Goal: Information Seeking & Learning: Check status

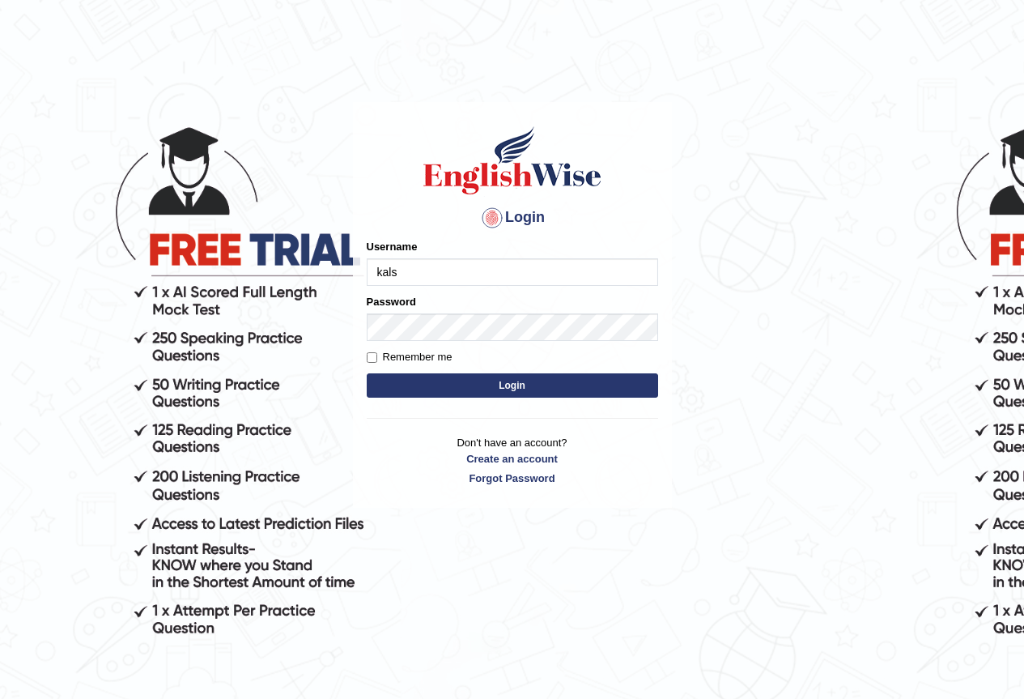
type input "[PERSON_NAME]-parramatta"
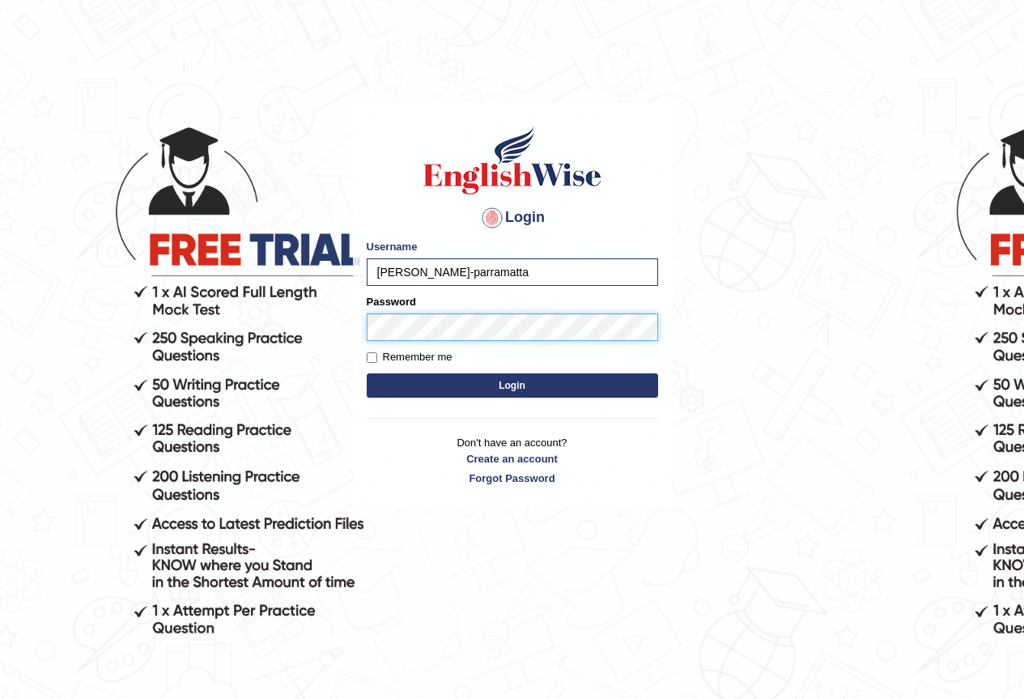
click at [367, 373] on button "Login" at bounding box center [513, 385] width 292 height 24
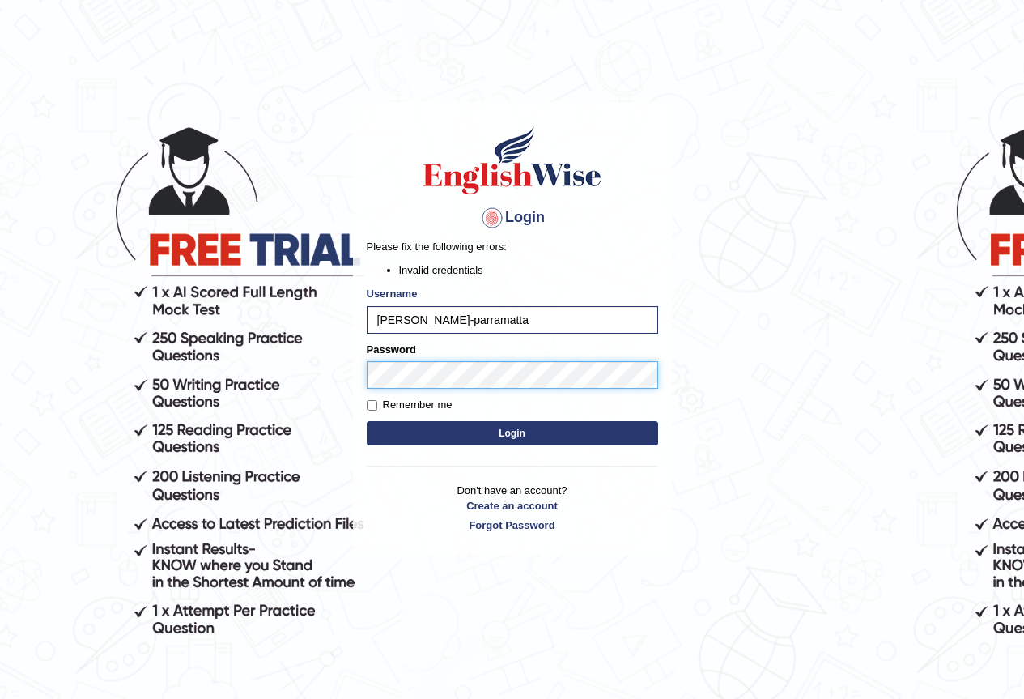
click at [367, 421] on button "Login" at bounding box center [513, 433] width 292 height 24
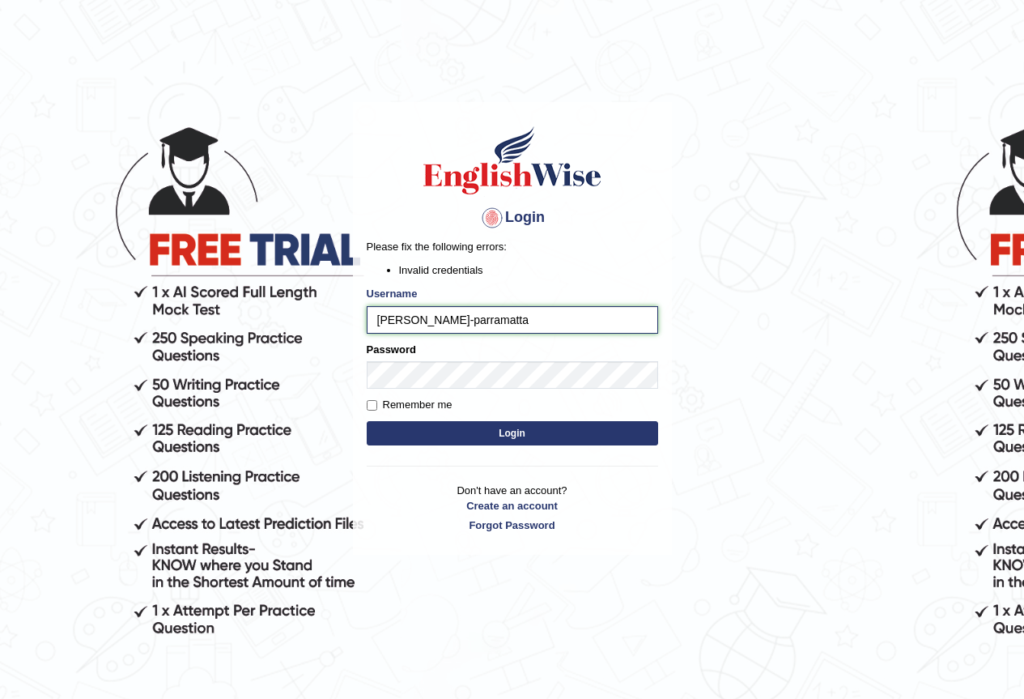
click at [422, 323] on input "kalsang-parramatta" at bounding box center [513, 320] width 292 height 28
type input "kalsang_parramatta"
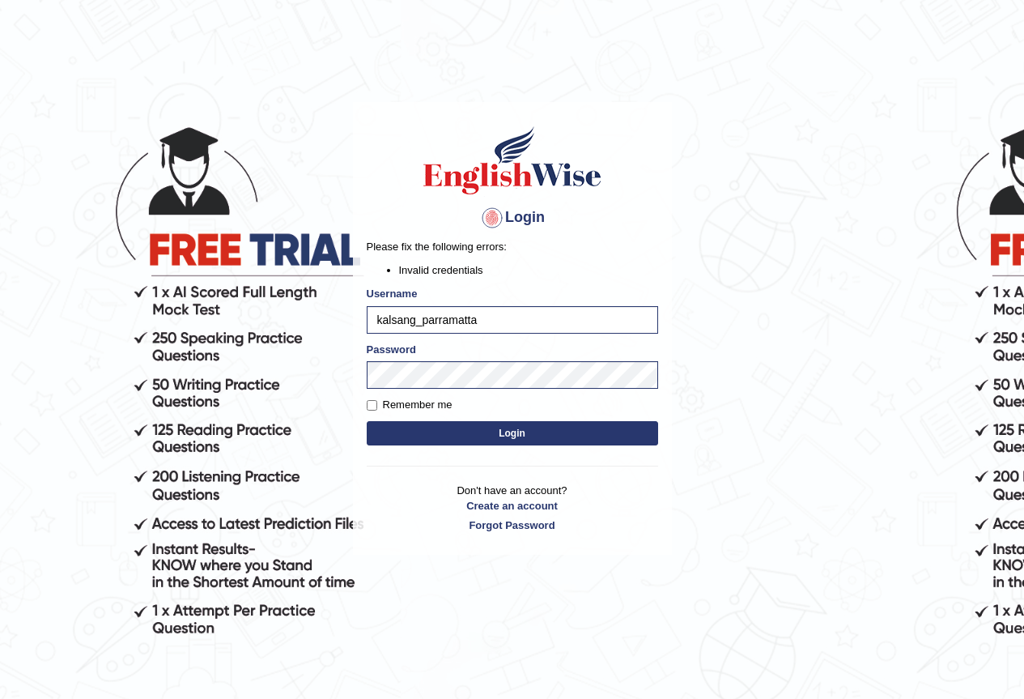
click at [846, 418] on body "Login Please fix the following errors: Invalid credentials Username kalsang_par…" at bounding box center [512, 400] width 1024 height 699
click at [530, 436] on button "Login" at bounding box center [513, 433] width 292 height 24
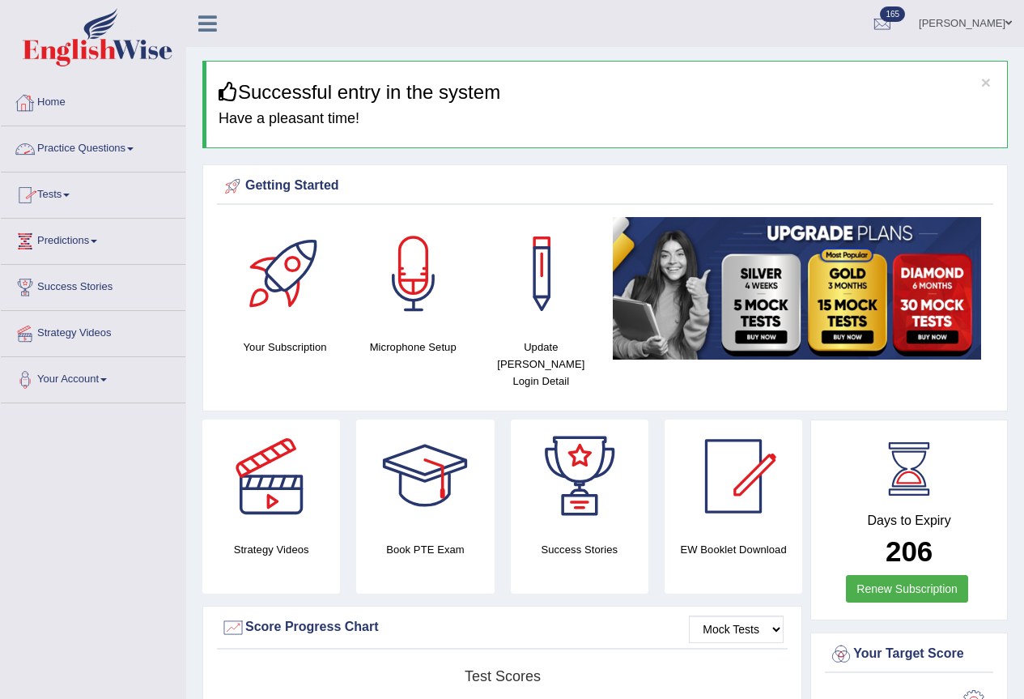
click at [53, 189] on link "Tests" at bounding box center [93, 192] width 185 height 40
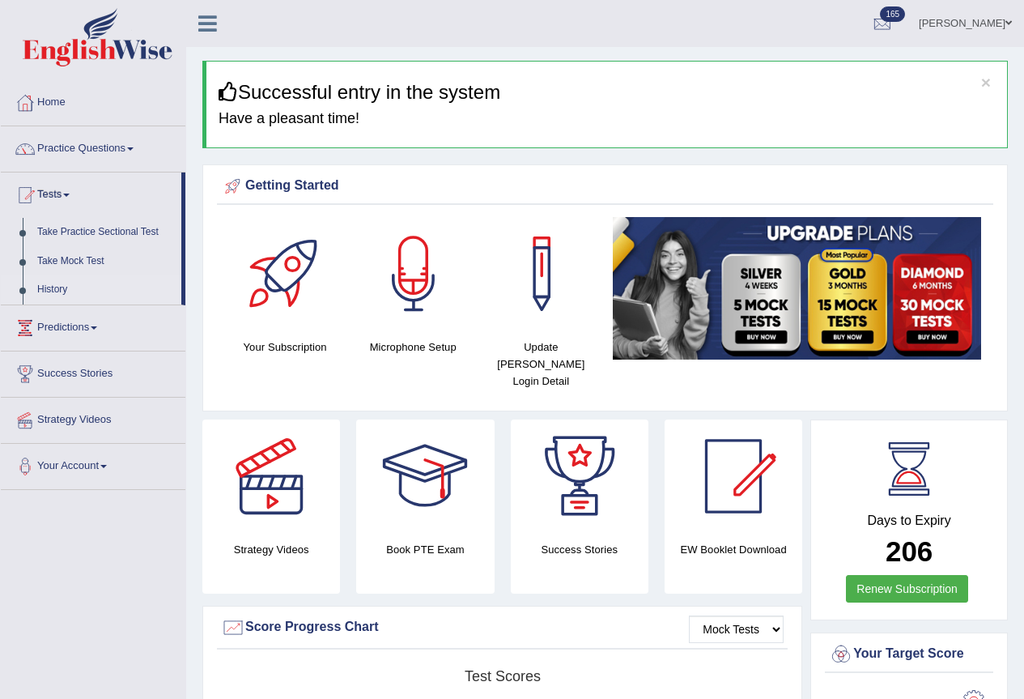
click at [58, 292] on link "History" at bounding box center [105, 289] width 151 height 29
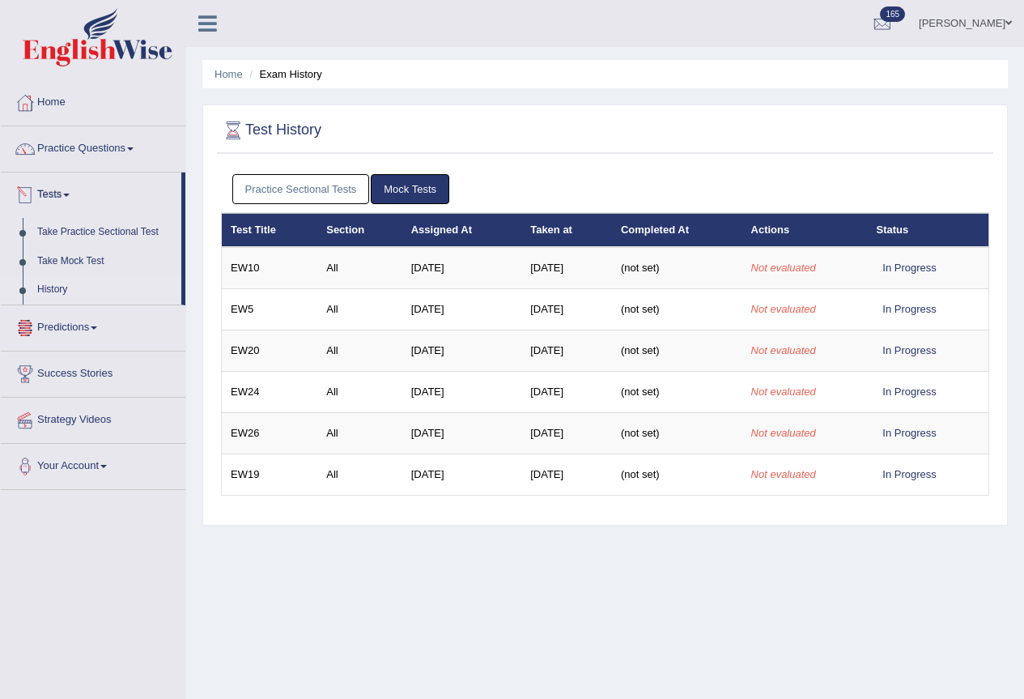
click at [275, 189] on link "Practice Sectional Tests" at bounding box center [301, 189] width 138 height 30
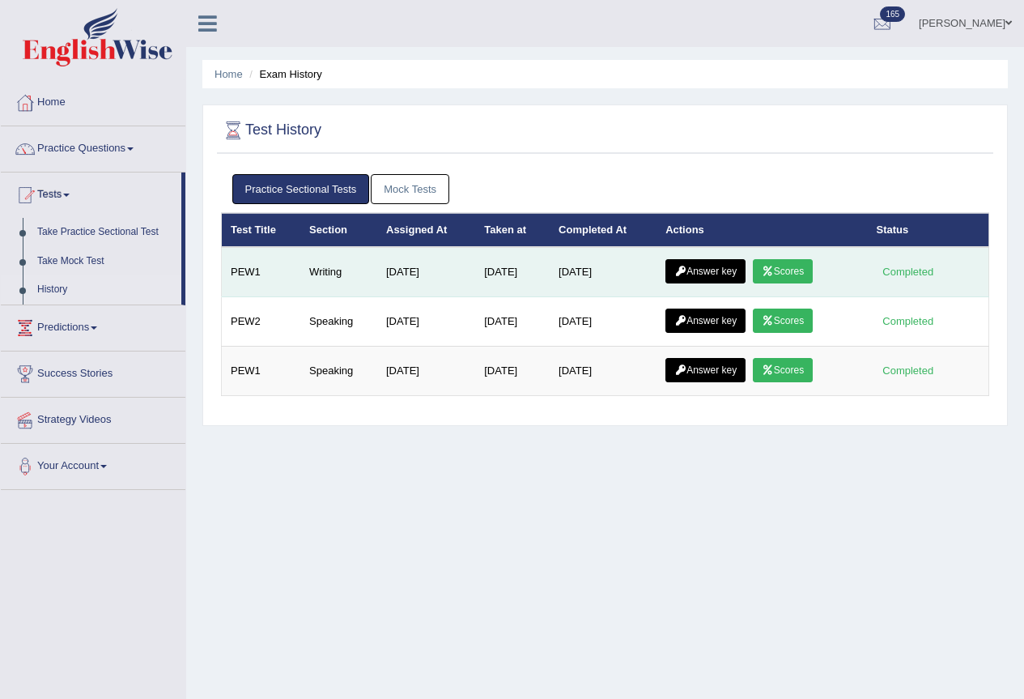
click at [720, 269] on link "Answer key" at bounding box center [706, 271] width 80 height 24
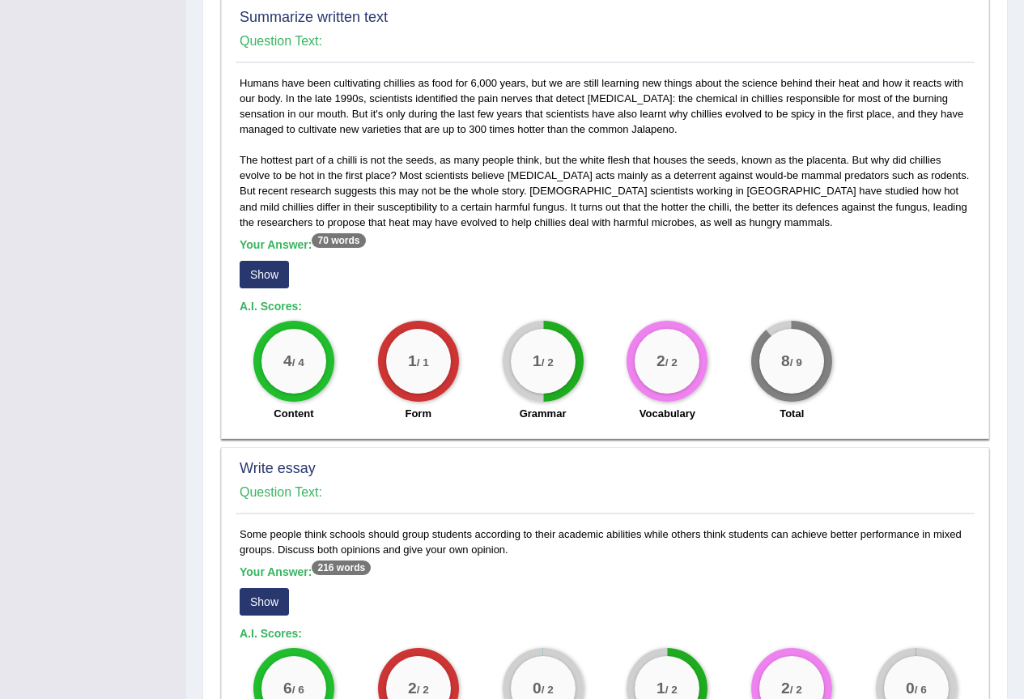
scroll to position [513, 0]
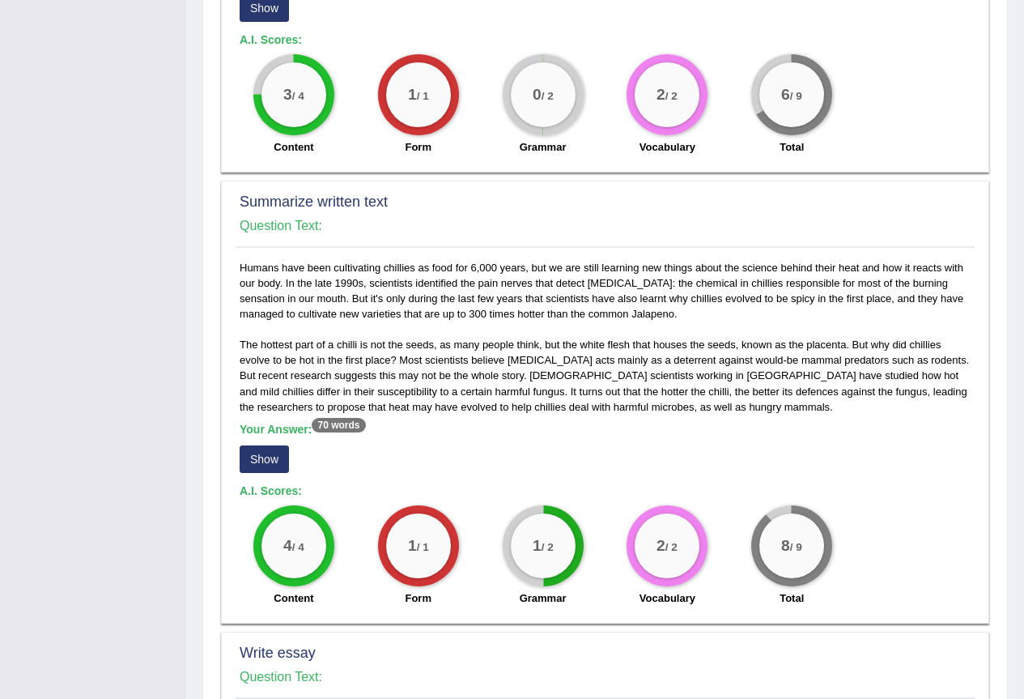
click at [258, 462] on button "Show" at bounding box center [264, 459] width 49 height 28
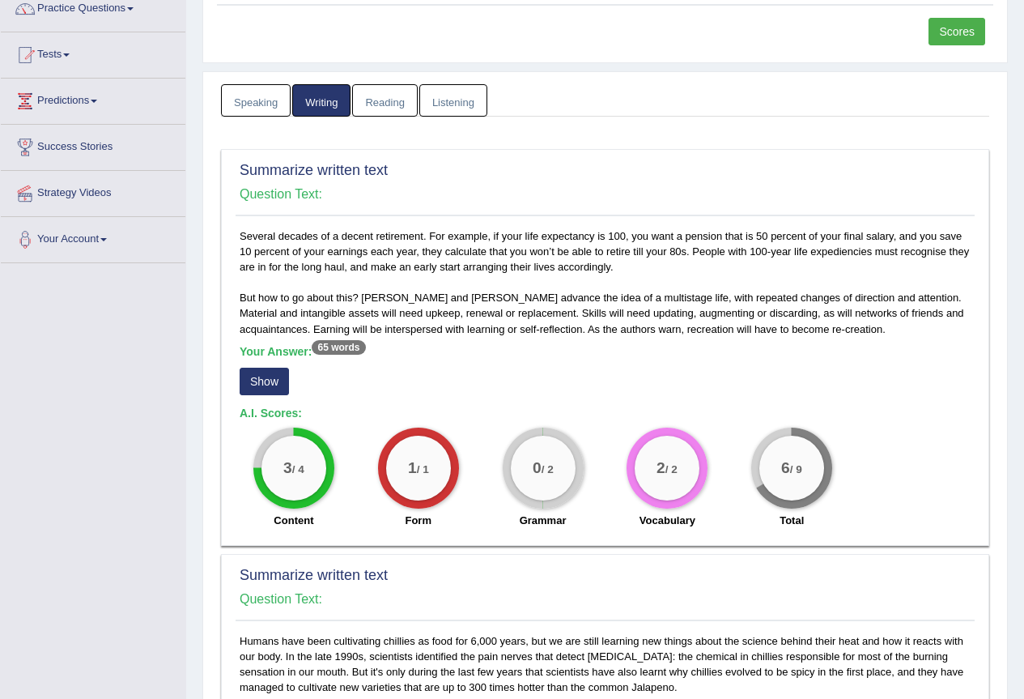
scroll to position [81, 0]
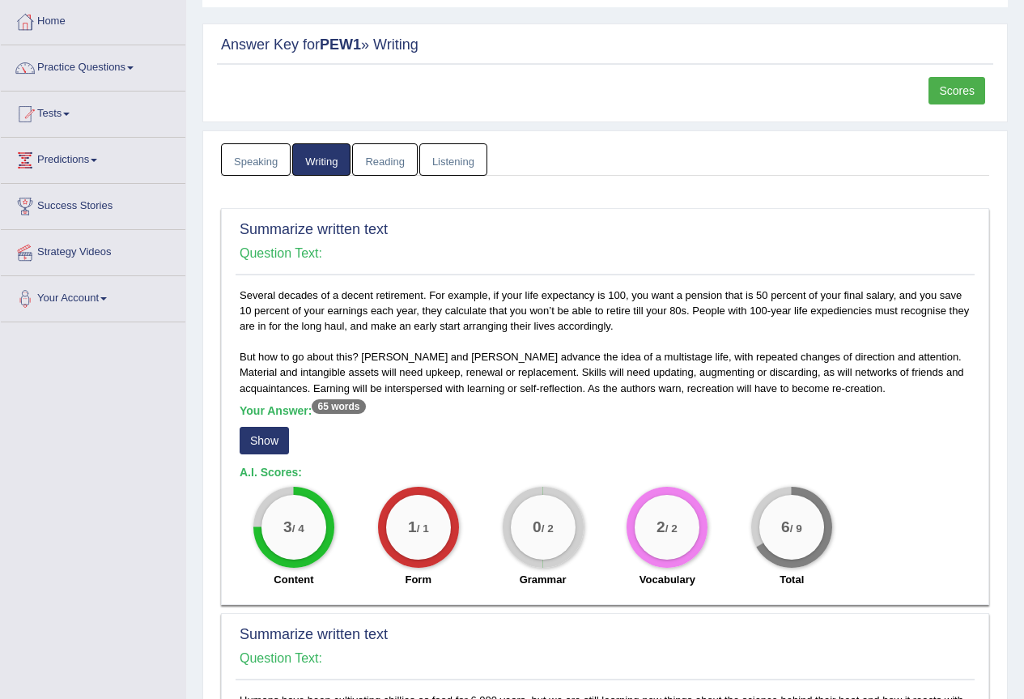
click at [262, 441] on button "Show" at bounding box center [264, 441] width 49 height 28
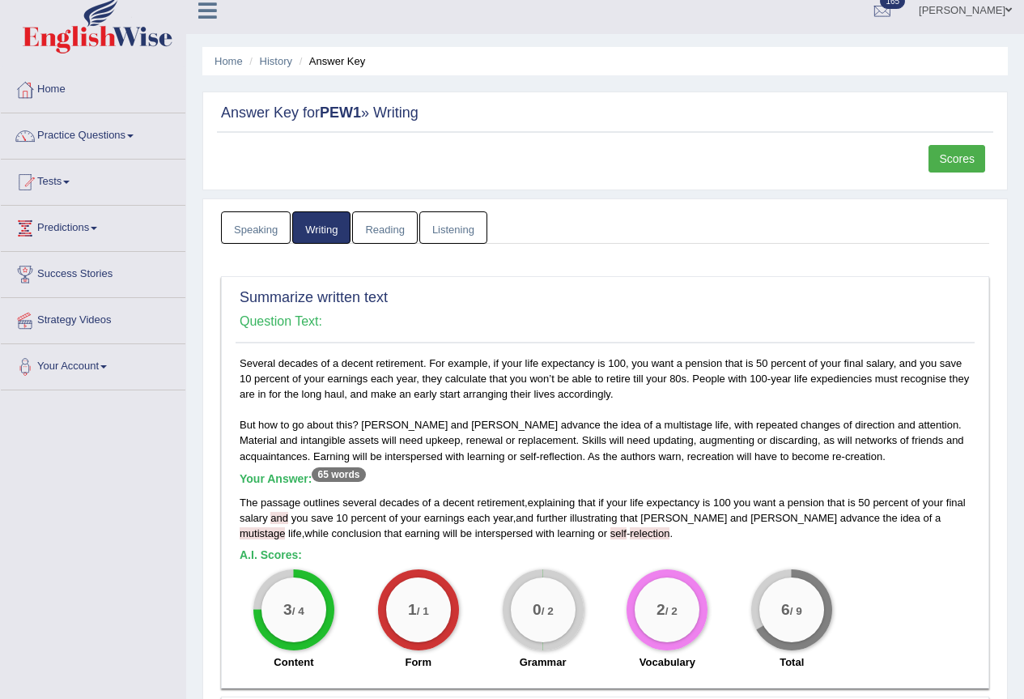
scroll to position [0, 0]
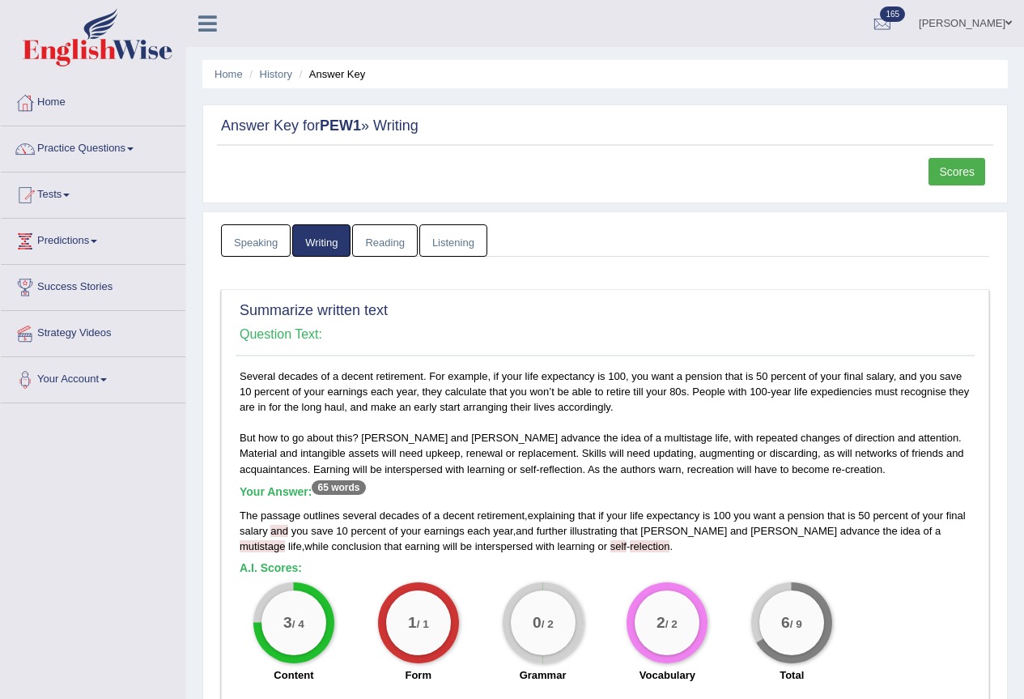
click at [964, 167] on link "Scores" at bounding box center [957, 172] width 57 height 28
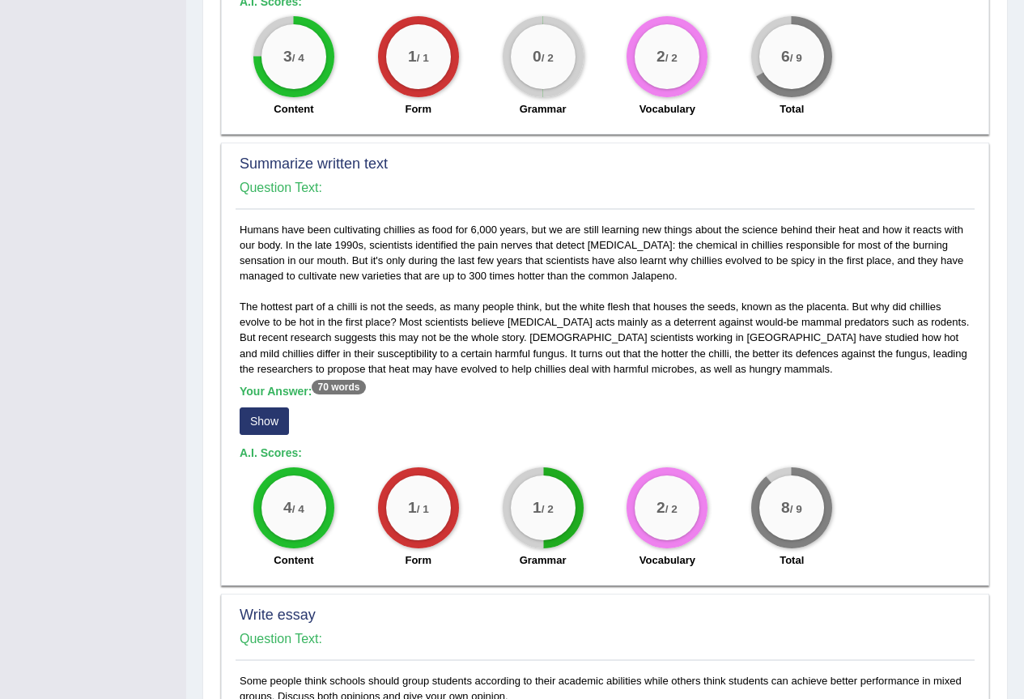
scroll to position [513, 0]
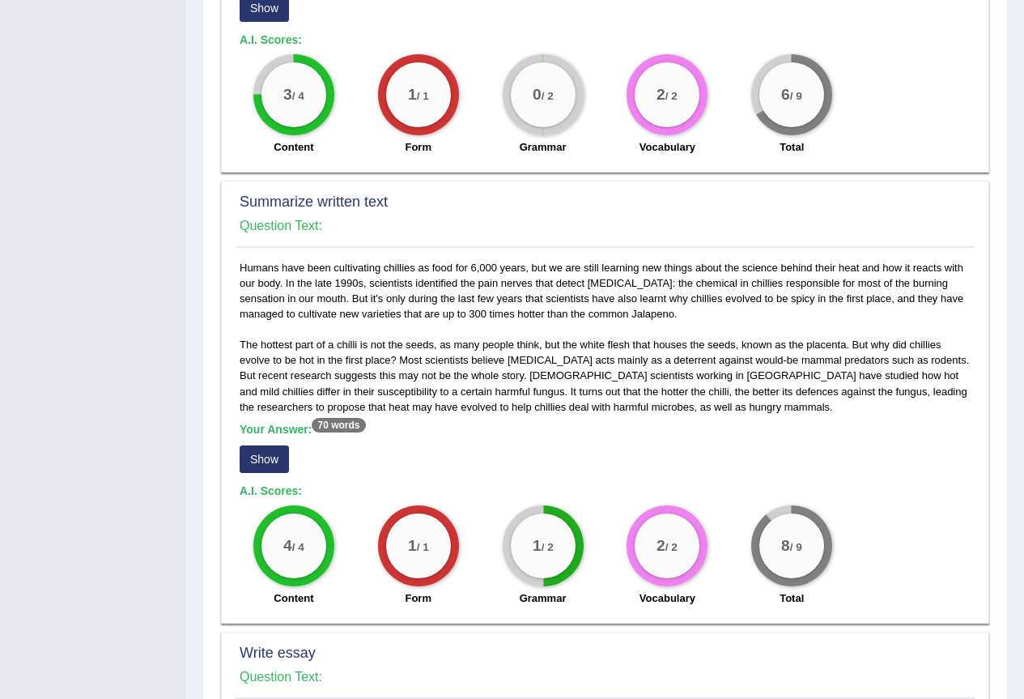
click at [262, 458] on button "Show" at bounding box center [264, 459] width 49 height 28
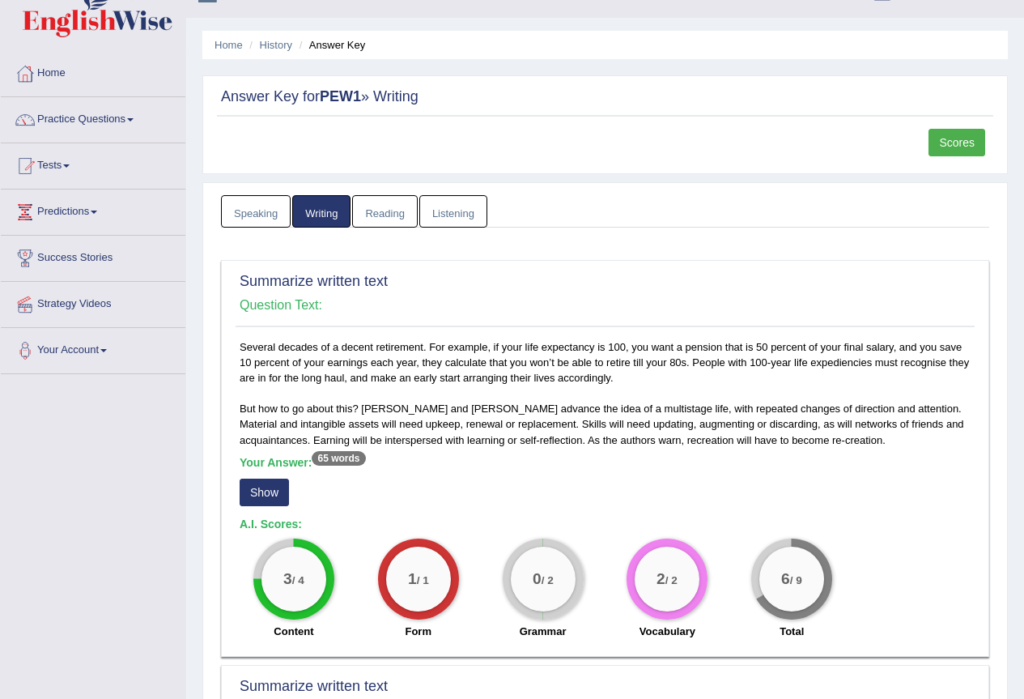
scroll to position [0, 0]
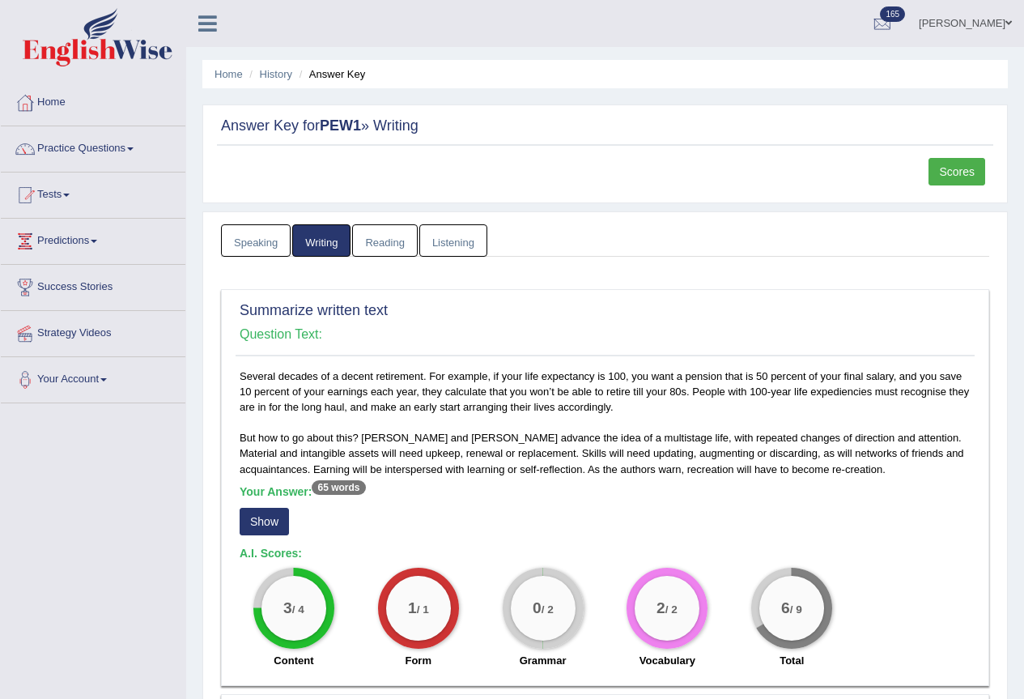
click at [941, 178] on link "Scores" at bounding box center [957, 172] width 57 height 28
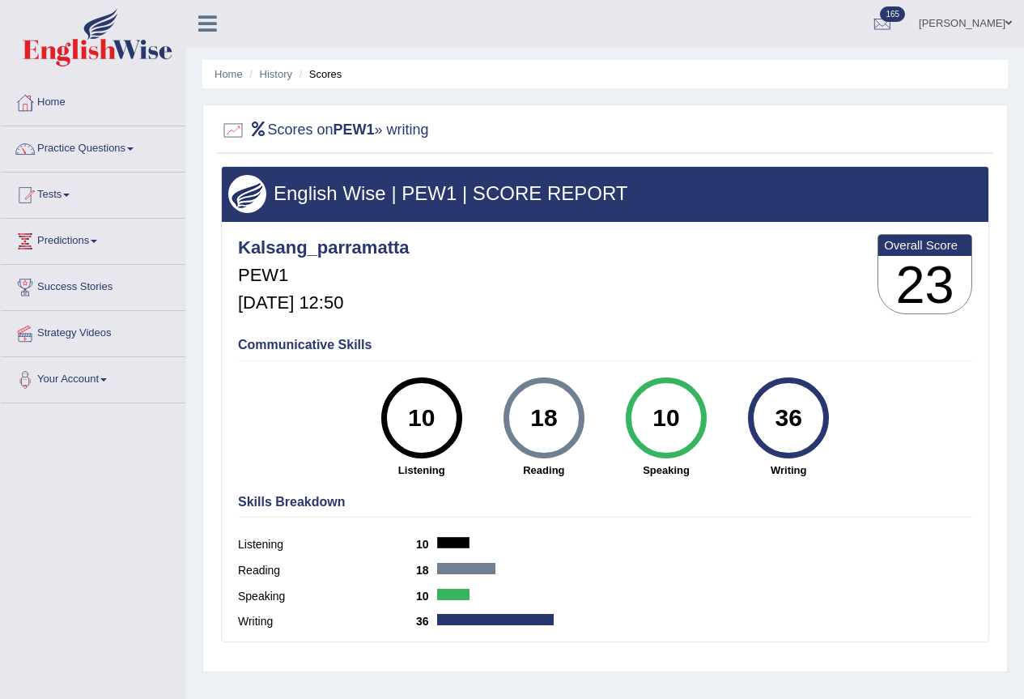
click at [957, 22] on link "Kalsang Dolker" at bounding box center [965, 21] width 117 height 42
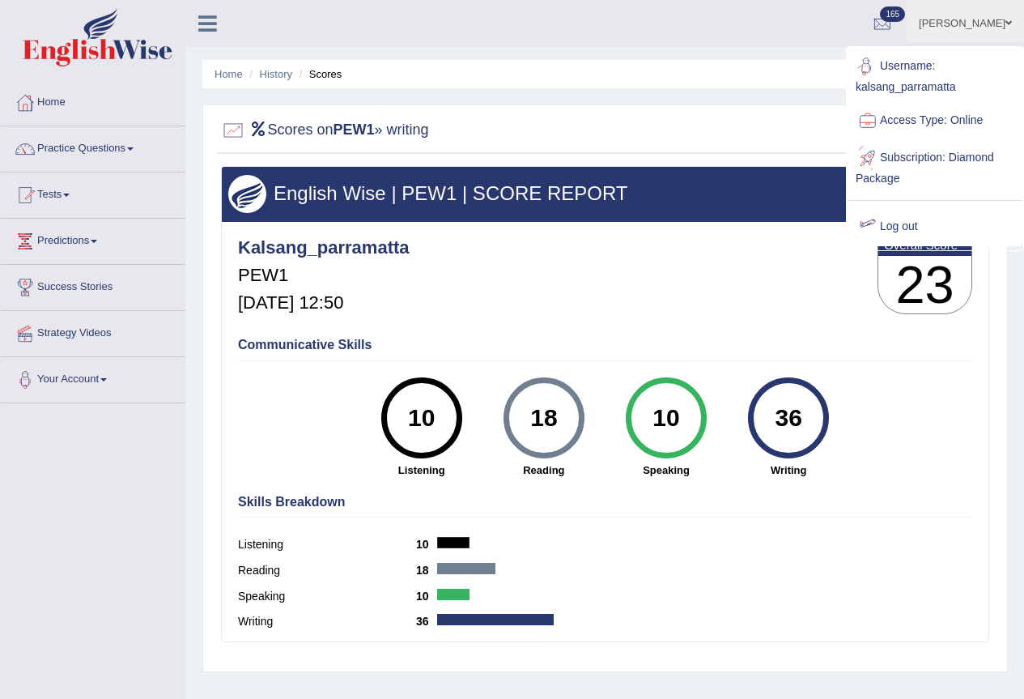
click at [903, 220] on link "Log out" at bounding box center [935, 226] width 175 height 37
